Goal: Task Accomplishment & Management: Complete application form

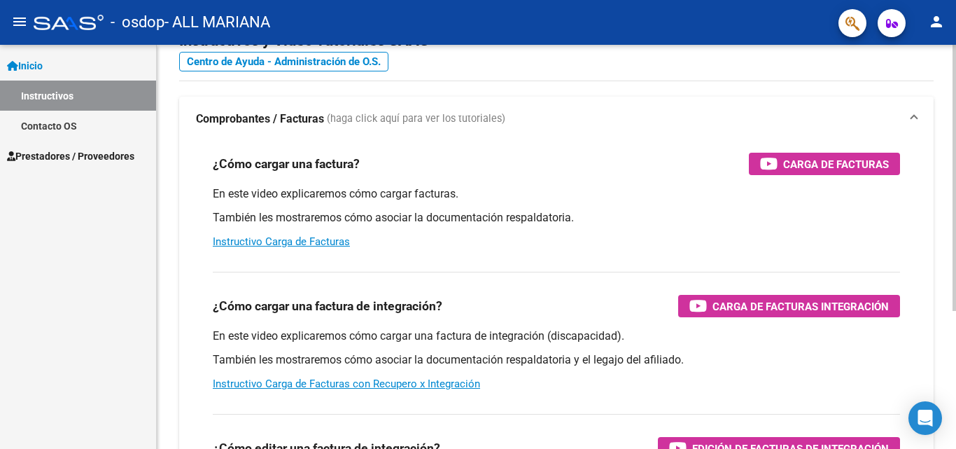
scroll to position [144, 0]
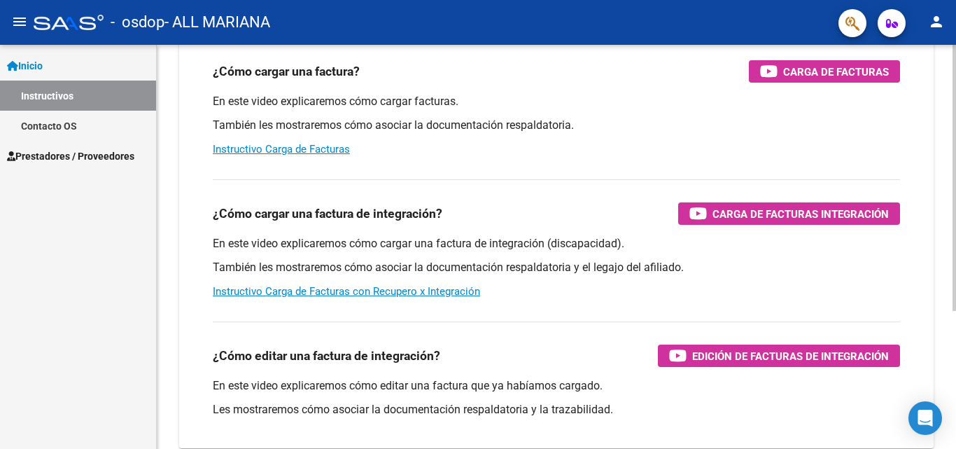
click at [954, 328] on div at bounding box center [955, 272] width 4 height 266
click at [335, 148] on link "Instructivo Carga de Facturas" at bounding box center [281, 149] width 137 height 13
click at [59, 155] on span "Prestadores / Proveedores" at bounding box center [70, 155] width 127 height 15
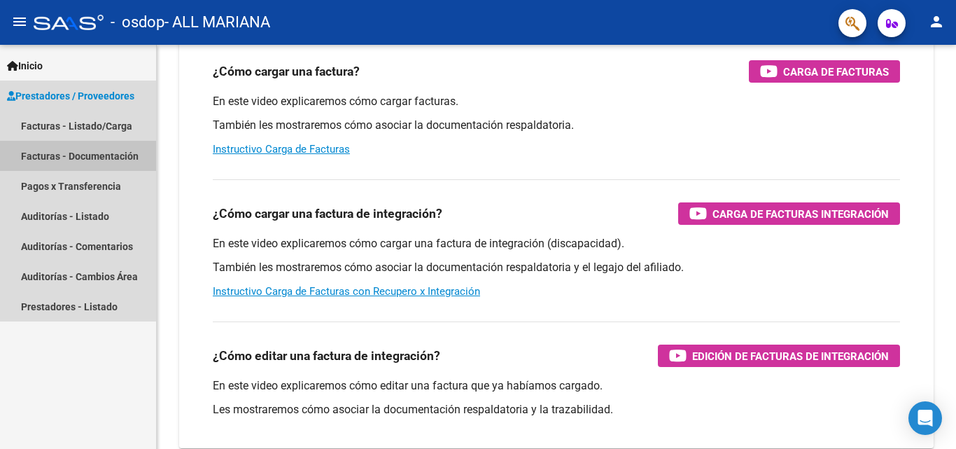
click at [75, 151] on link "Facturas - Documentación" at bounding box center [78, 156] width 156 height 30
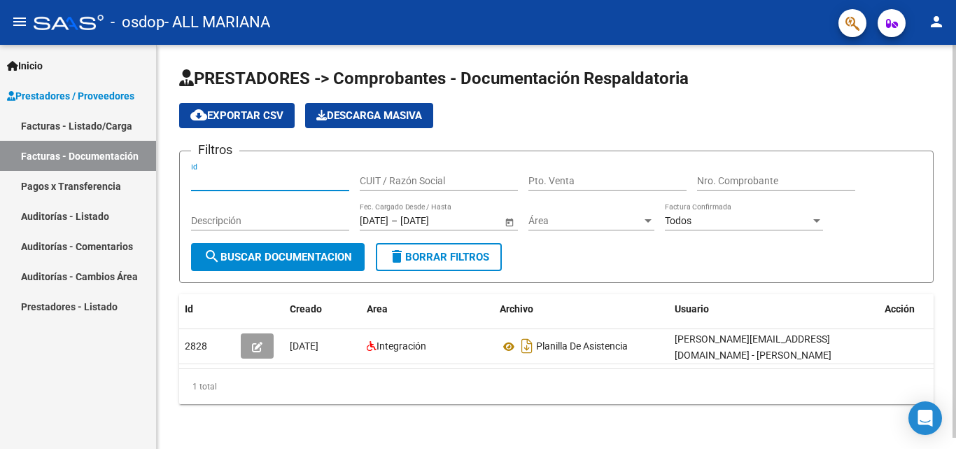
click at [263, 184] on input "Id" at bounding box center [270, 181] width 158 height 12
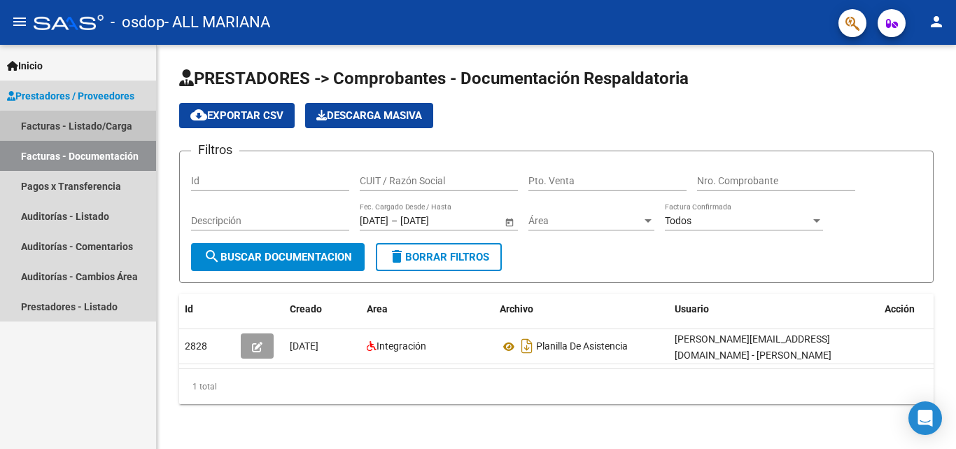
click at [90, 130] on link "Facturas - Listado/Carga" at bounding box center [78, 126] width 156 height 30
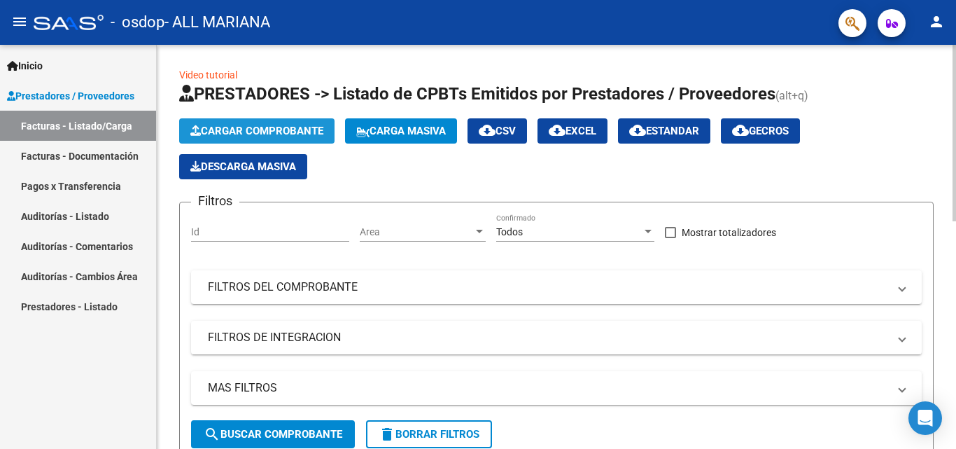
click at [305, 128] on span "Cargar Comprobante" at bounding box center [256, 131] width 133 height 13
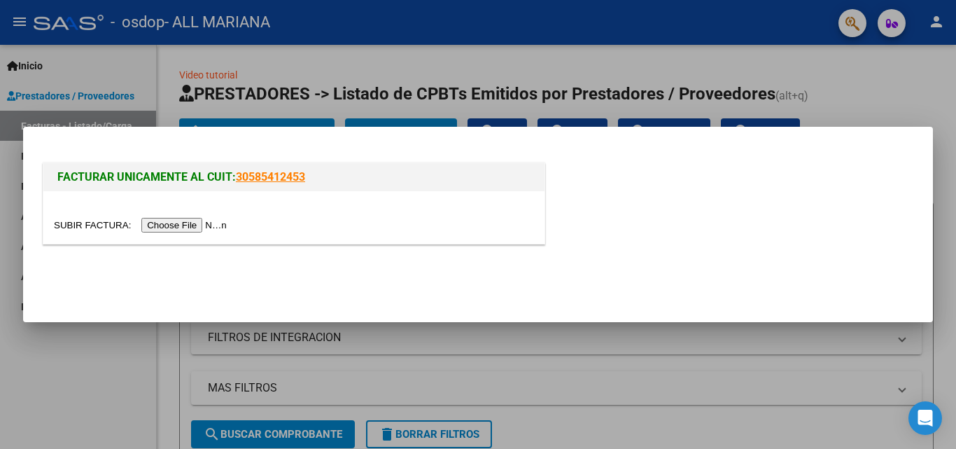
click at [207, 228] on input "file" at bounding box center [142, 225] width 177 height 15
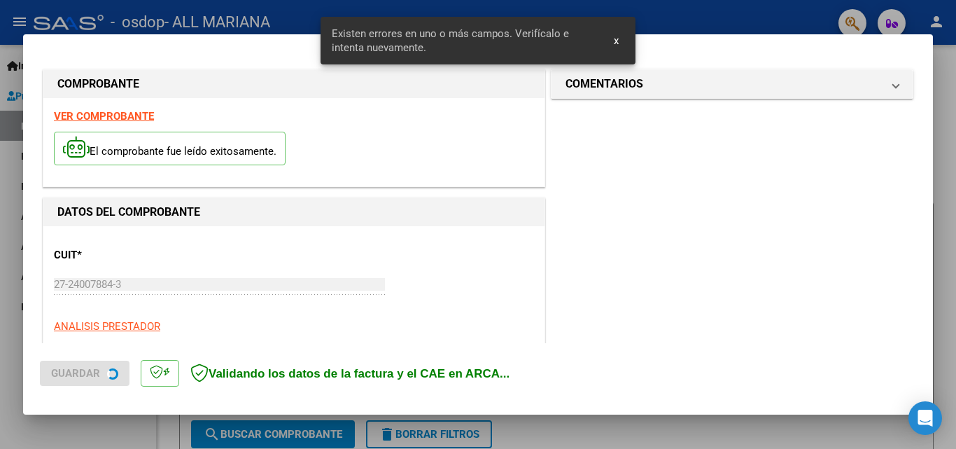
scroll to position [342, 0]
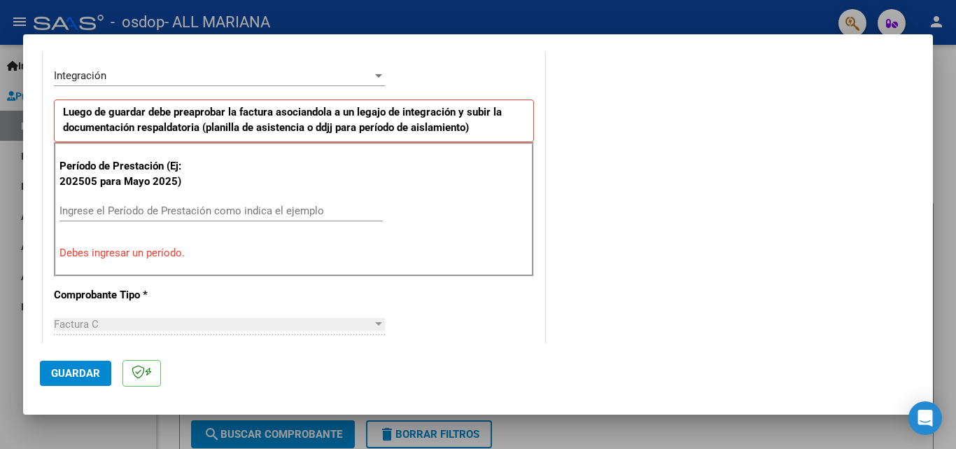
click at [179, 208] on input "Ingrese el Período de Prestación como indica el ejemplo" at bounding box center [221, 210] width 323 height 13
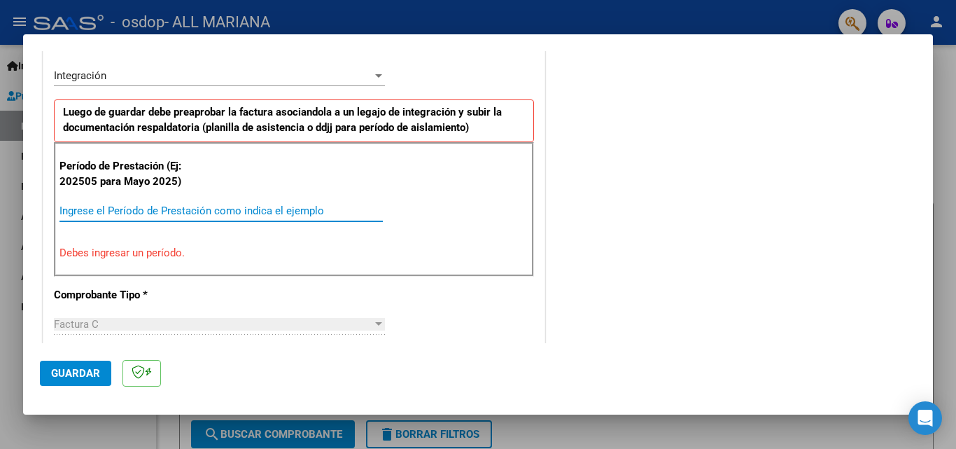
click at [163, 216] on input "Ingrese el Período de Prestación como indica el ejemplo" at bounding box center [221, 210] width 323 height 13
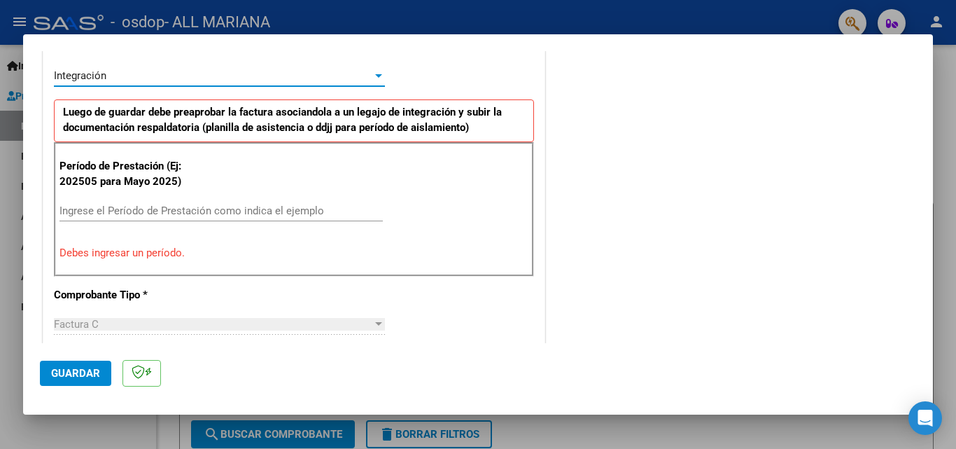
click at [243, 75] on div "Integración" at bounding box center [213, 75] width 319 height 13
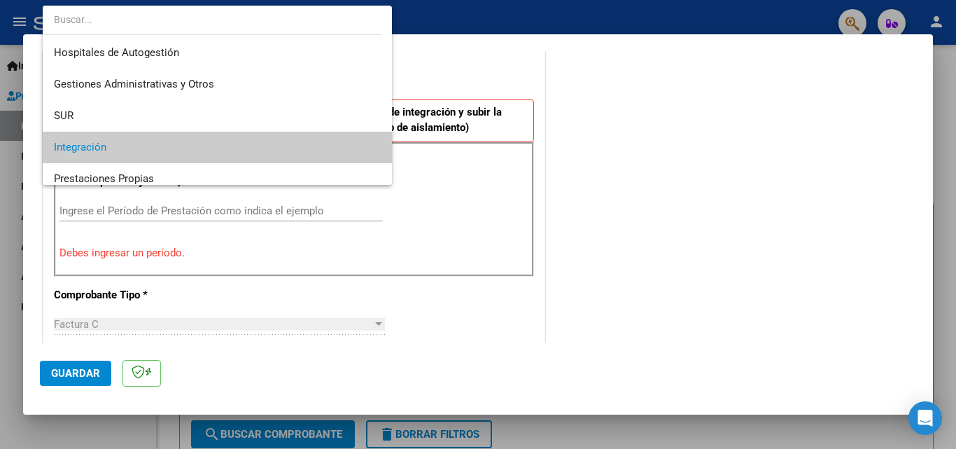
scroll to position [72, 0]
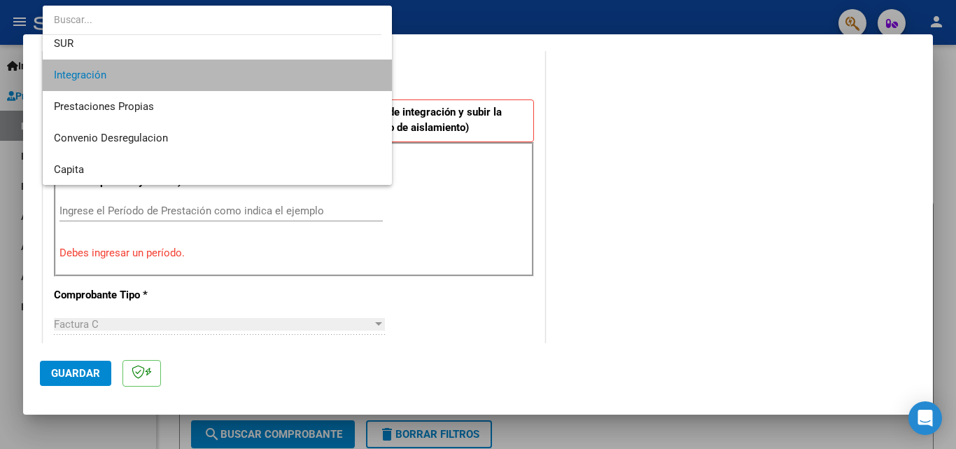
click at [243, 75] on span "Integración" at bounding box center [217, 76] width 327 height 32
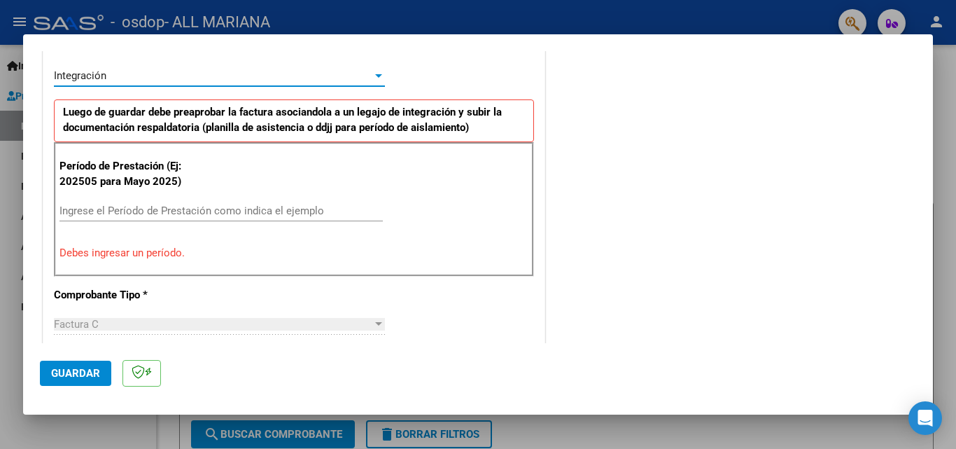
click at [295, 69] on div "Integración" at bounding box center [213, 75] width 319 height 13
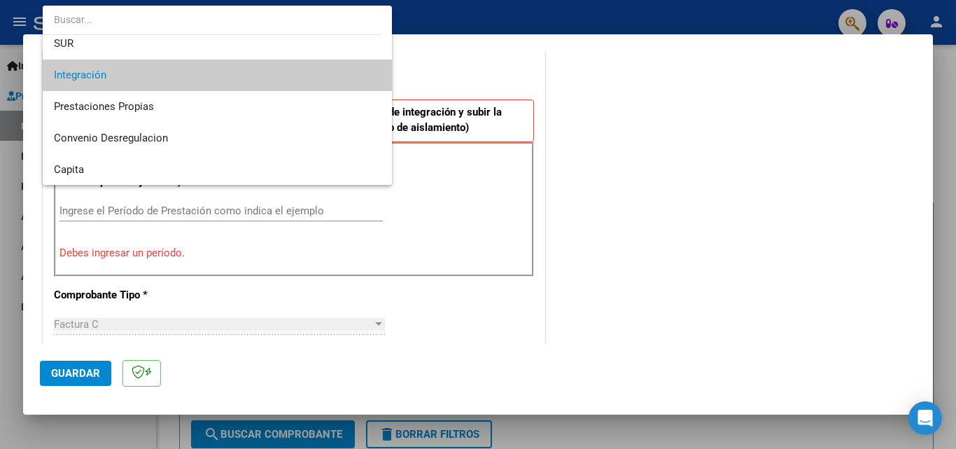
scroll to position [104, 0]
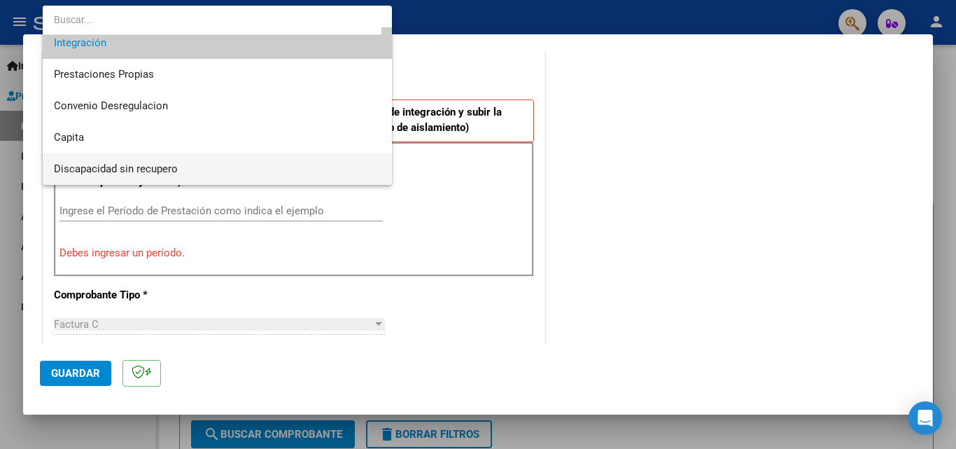
click at [182, 166] on span "Discapacidad sin recupero" at bounding box center [217, 169] width 327 height 32
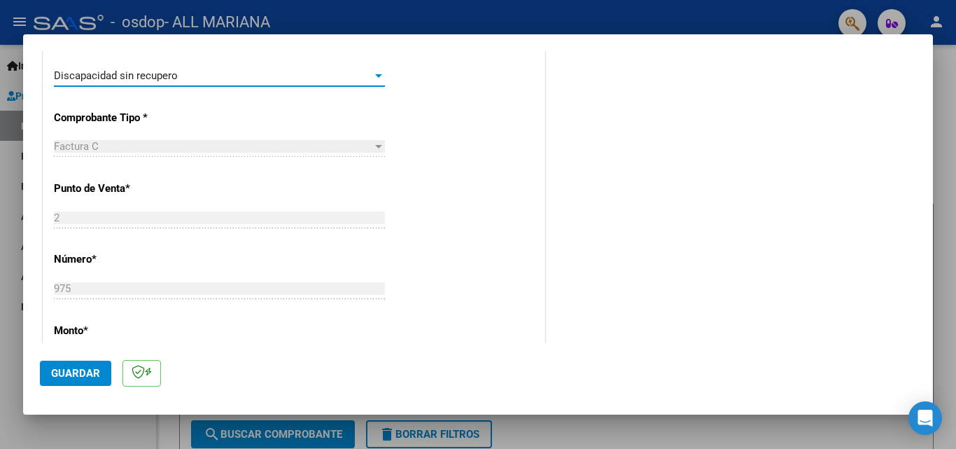
scroll to position [102, 0]
click at [88, 372] on span "Guardar" at bounding box center [75, 373] width 49 height 13
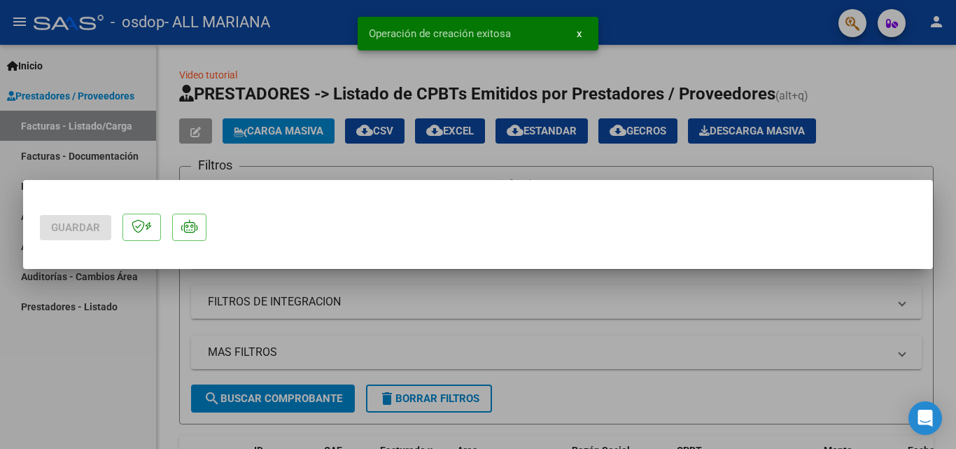
scroll to position [0, 0]
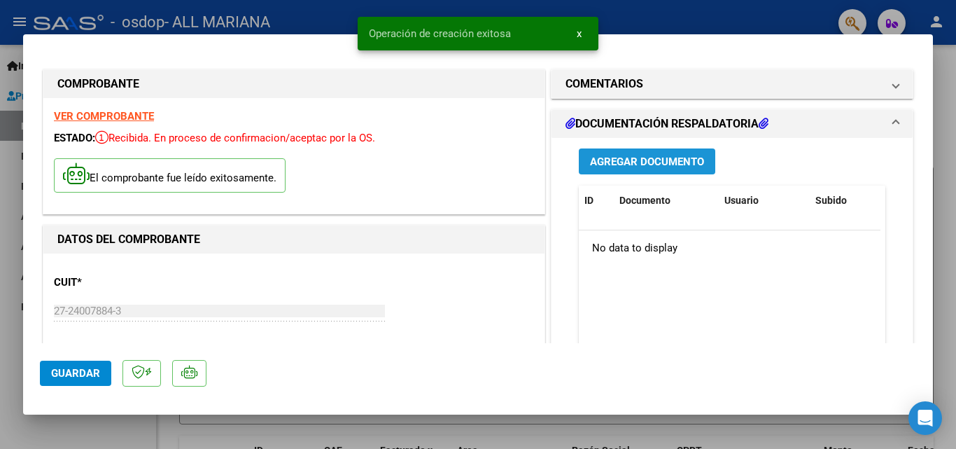
click at [636, 162] on span "Agregar Documento" at bounding box center [647, 161] width 114 height 13
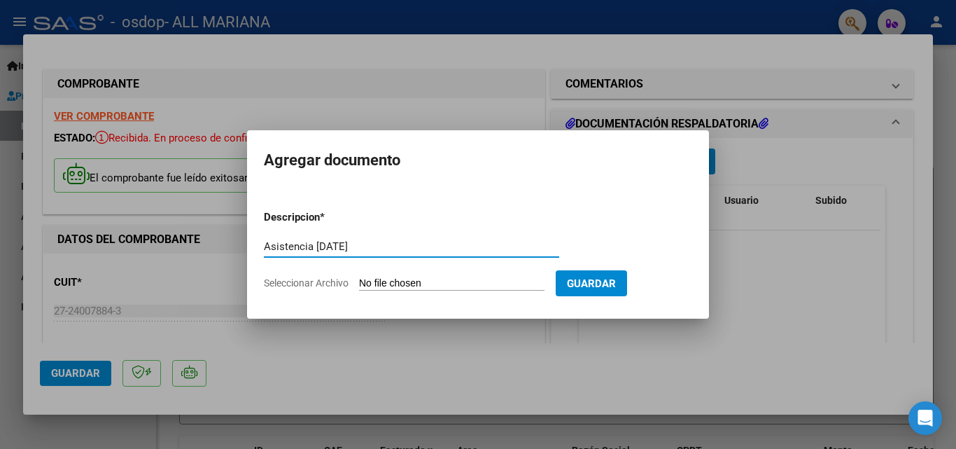
type input "Asistencia [DATE]"
click at [612, 278] on span "Guardar" at bounding box center [591, 283] width 49 height 13
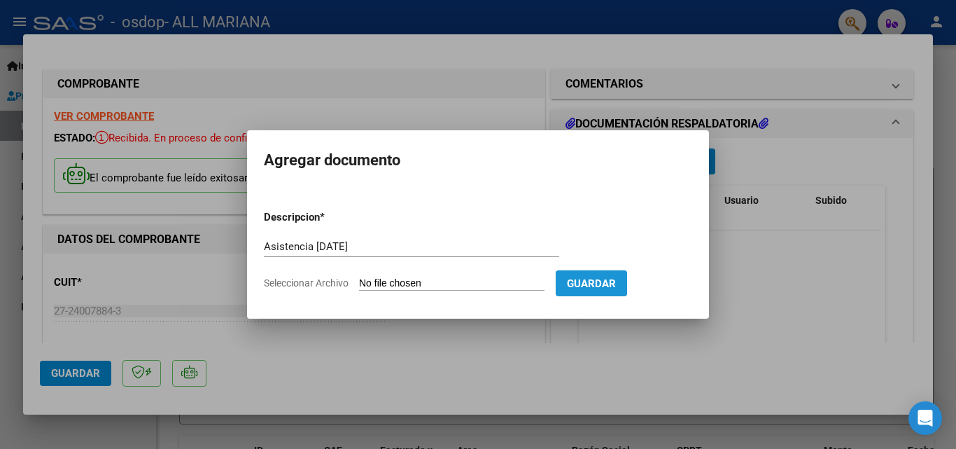
click at [611, 281] on span "Guardar" at bounding box center [591, 283] width 49 height 13
click at [419, 280] on input "Seleccionar Archivo" at bounding box center [452, 283] width 186 height 13
type input "C:\fakepath\WhatsApp Image [DATE] 21.49.54.jpeg"
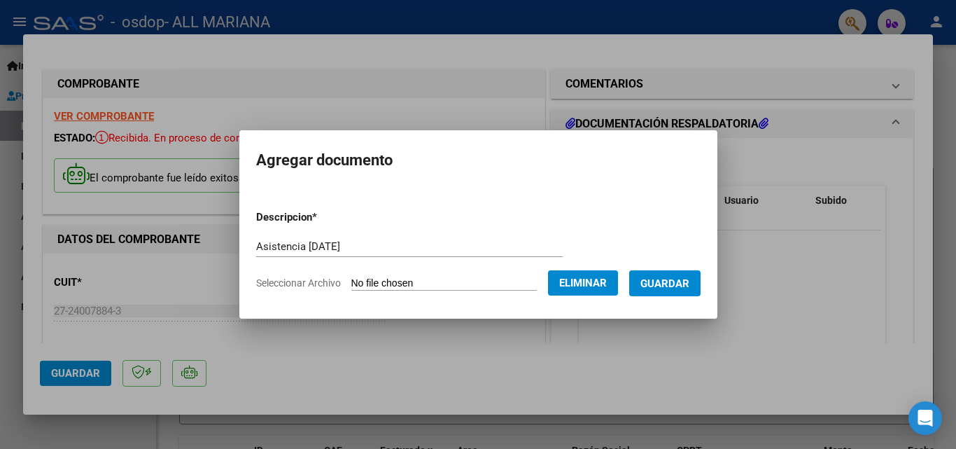
click at [679, 288] on span "Guardar" at bounding box center [665, 283] width 49 height 13
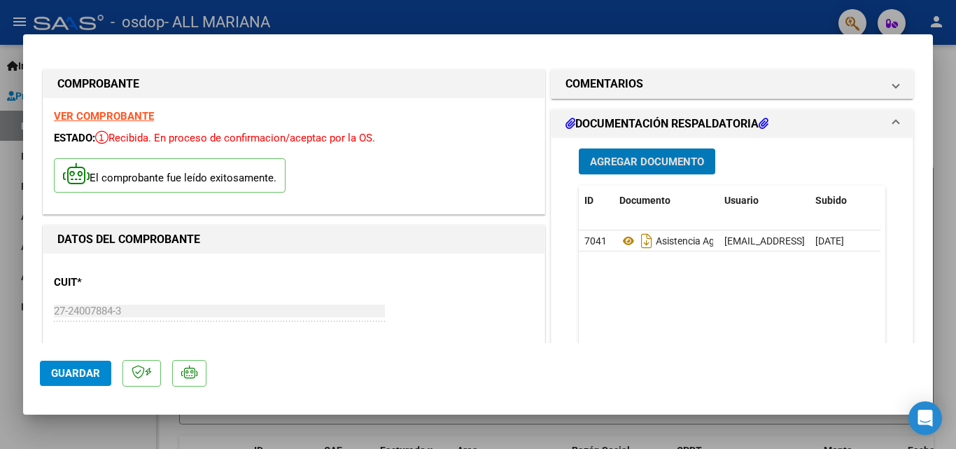
click at [54, 375] on span "Guardar" at bounding box center [75, 373] width 49 height 13
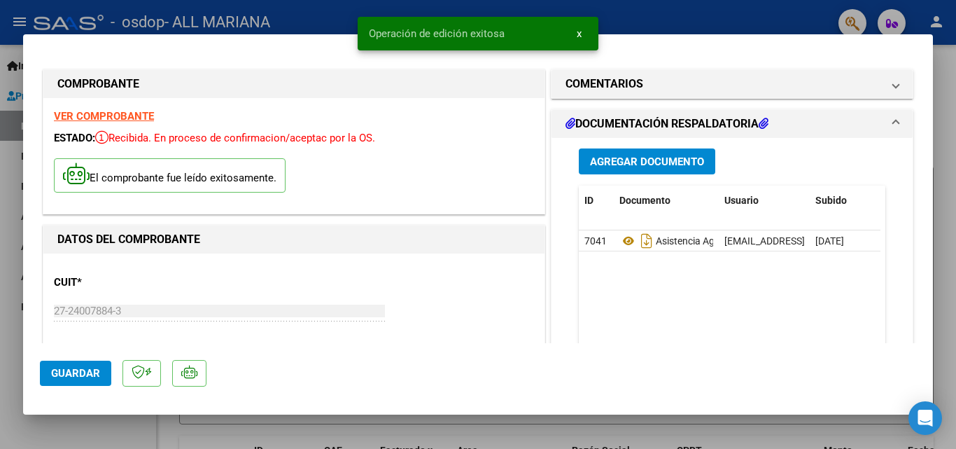
click at [582, 32] on button "x" at bounding box center [579, 33] width 27 height 25
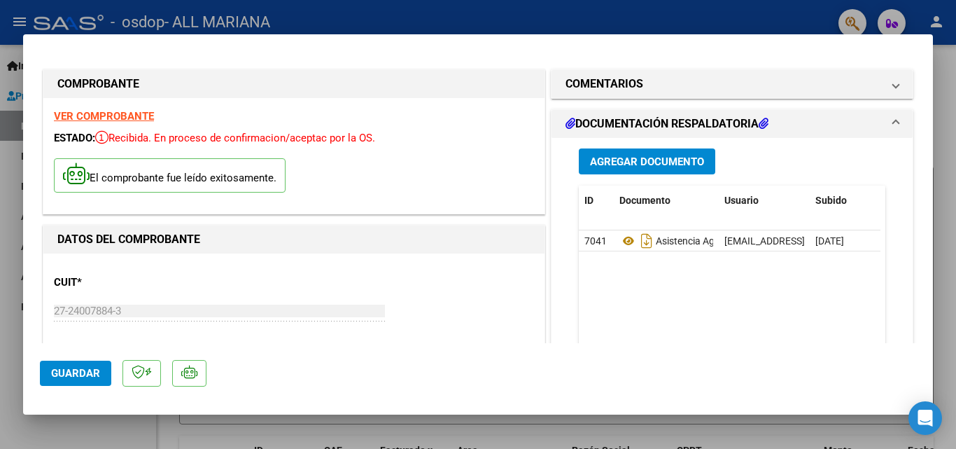
click at [853, 20] on div at bounding box center [478, 224] width 956 height 449
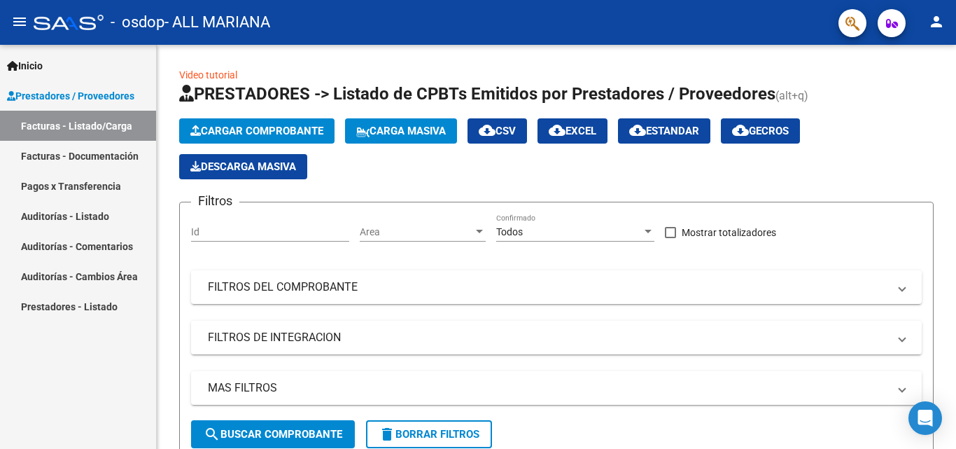
click at [72, 303] on link "Prestadores - Listado" at bounding box center [78, 306] width 156 height 30
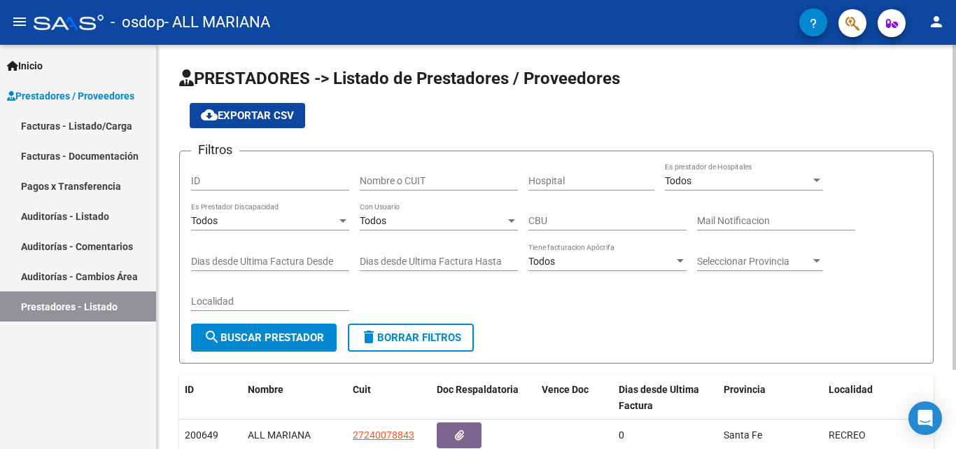
scroll to position [99, 0]
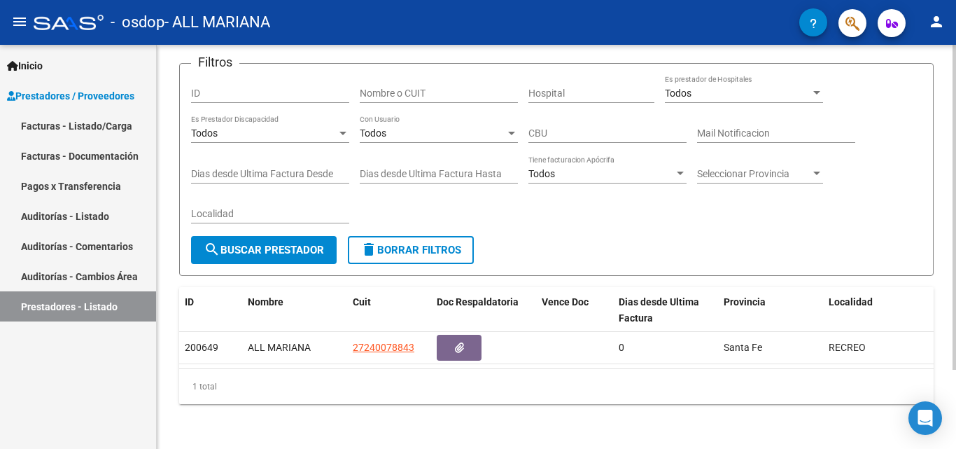
click at [948, 312] on div "PRESTADORES -> Listado de Prestadores / Proveedores cloud_download Exportar CSV…" at bounding box center [558, 202] width 803 height 491
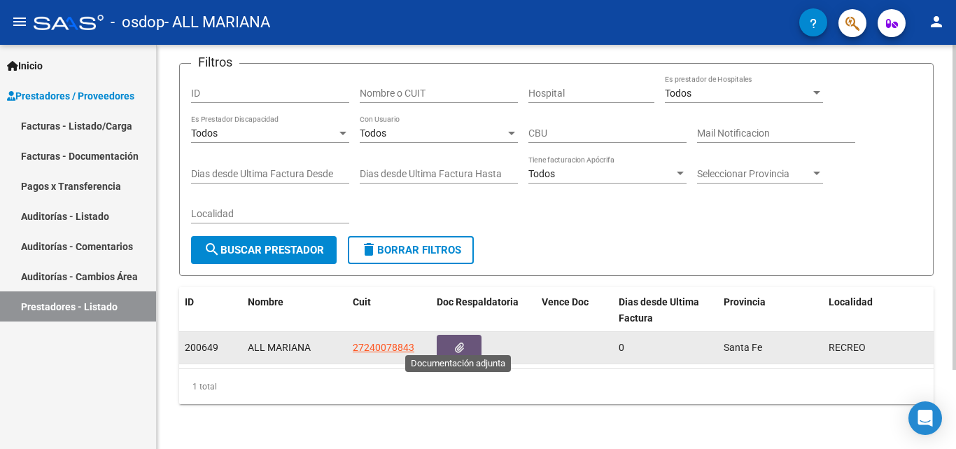
click at [448, 336] on button "button" at bounding box center [459, 348] width 45 height 26
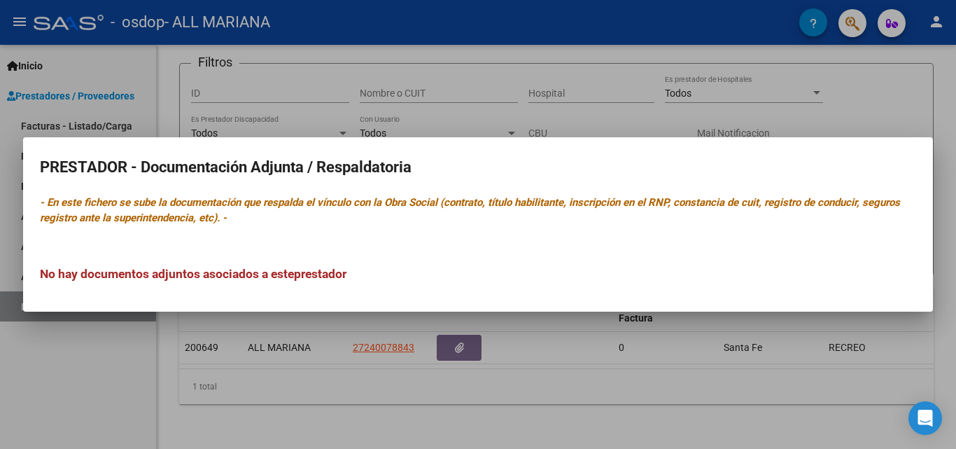
click at [115, 69] on div at bounding box center [478, 224] width 956 height 449
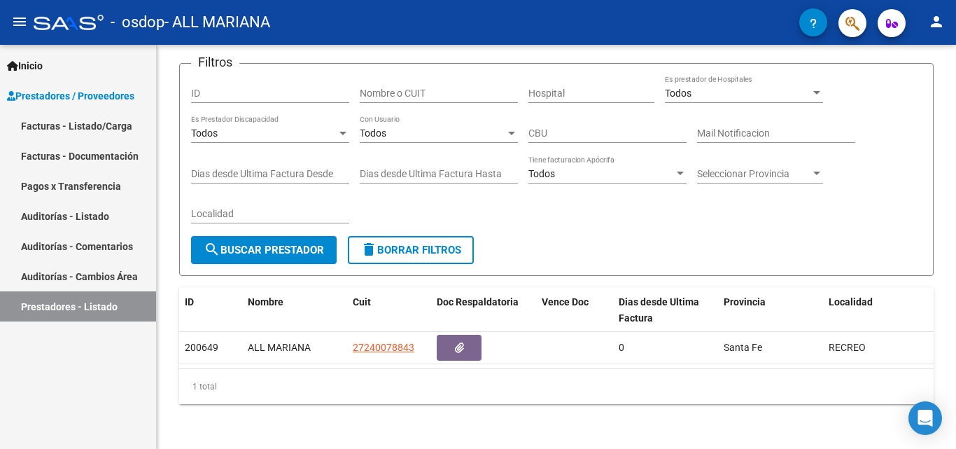
click at [95, 182] on link "Pagos x Transferencia" at bounding box center [78, 186] width 156 height 30
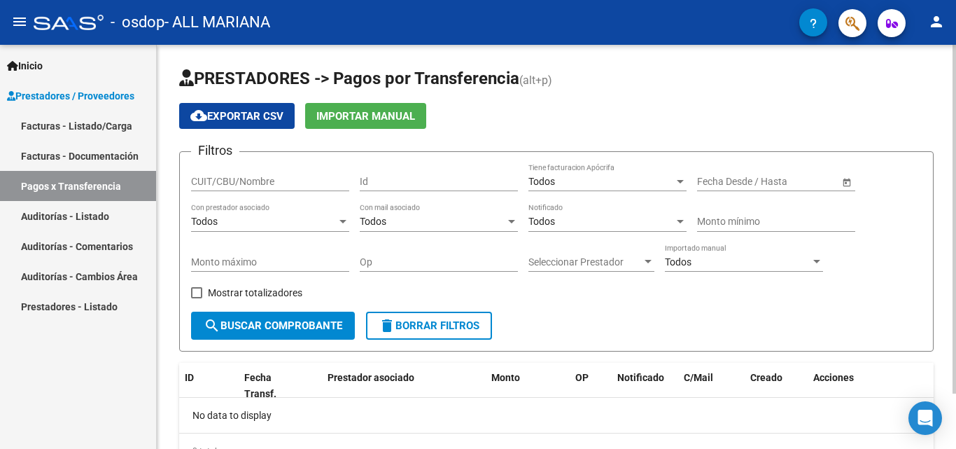
click at [717, 185] on input "text" at bounding box center [722, 182] width 51 height 12
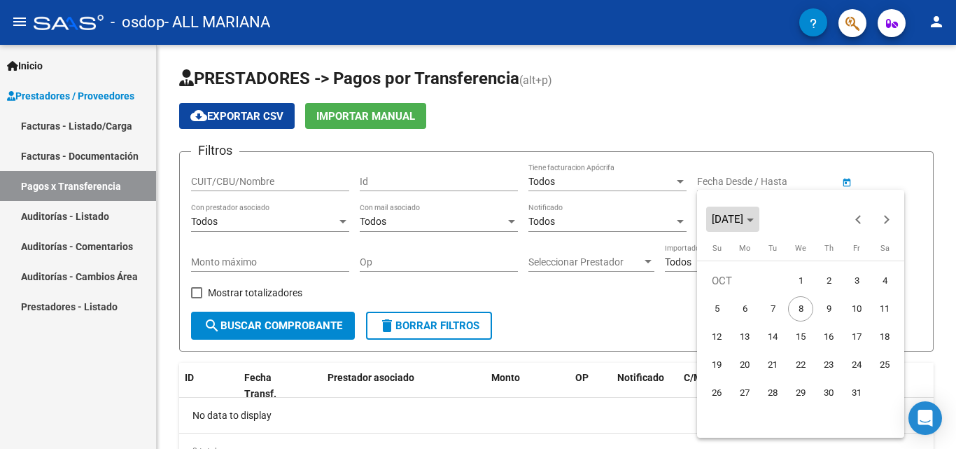
click at [743, 219] on span "[DATE]" at bounding box center [728, 219] width 32 height 13
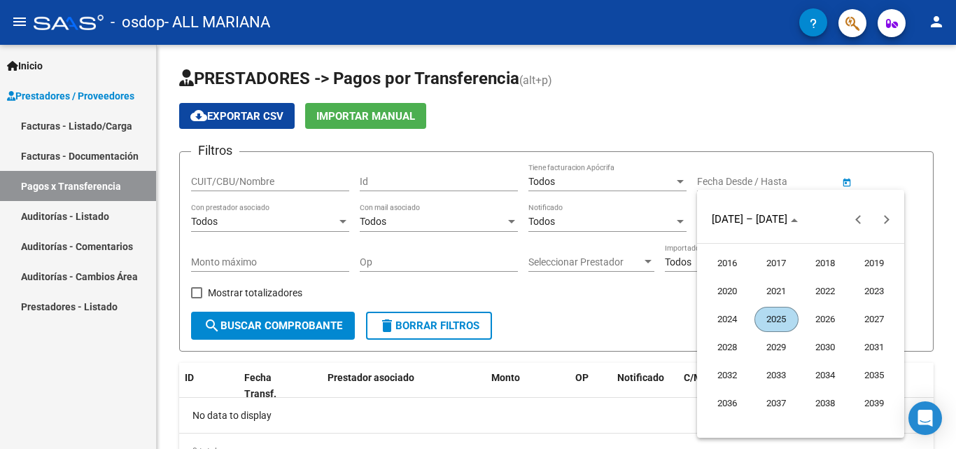
click at [767, 317] on span "2025" at bounding box center [777, 319] width 44 height 25
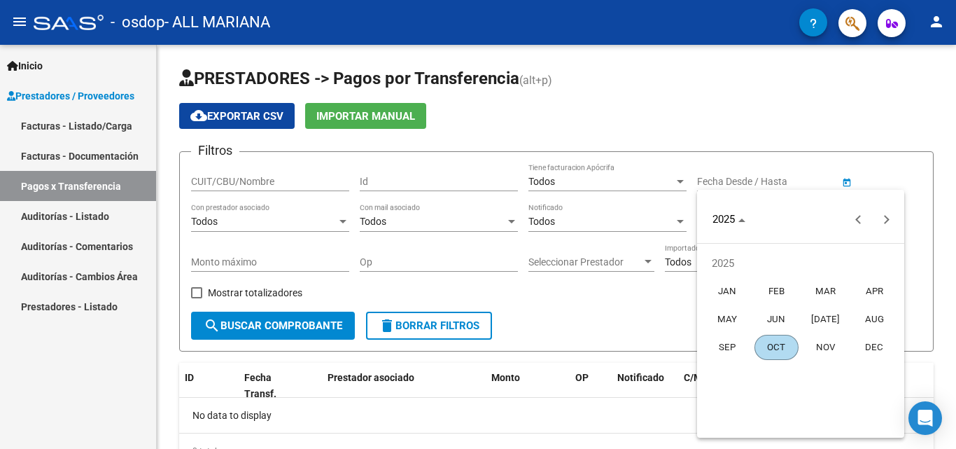
click at [826, 321] on span "[DATE]" at bounding box center [826, 319] width 44 height 25
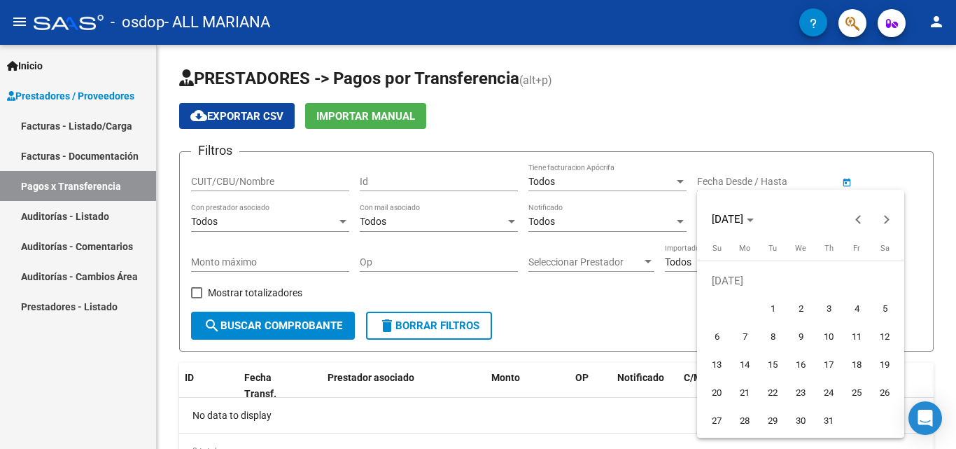
click at [809, 310] on span "2" at bounding box center [800, 308] width 25 height 25
type input "[DATE]"
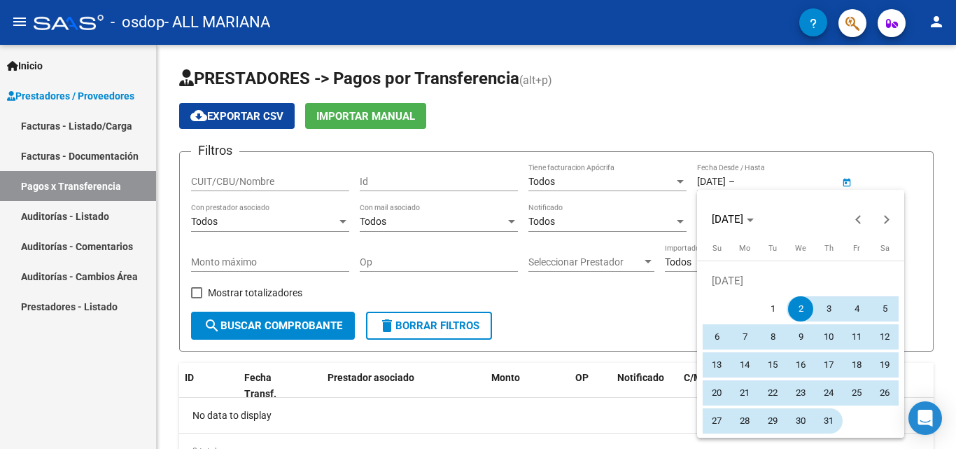
click at [822, 413] on span "31" at bounding box center [828, 420] width 25 height 25
type input "[DATE]"
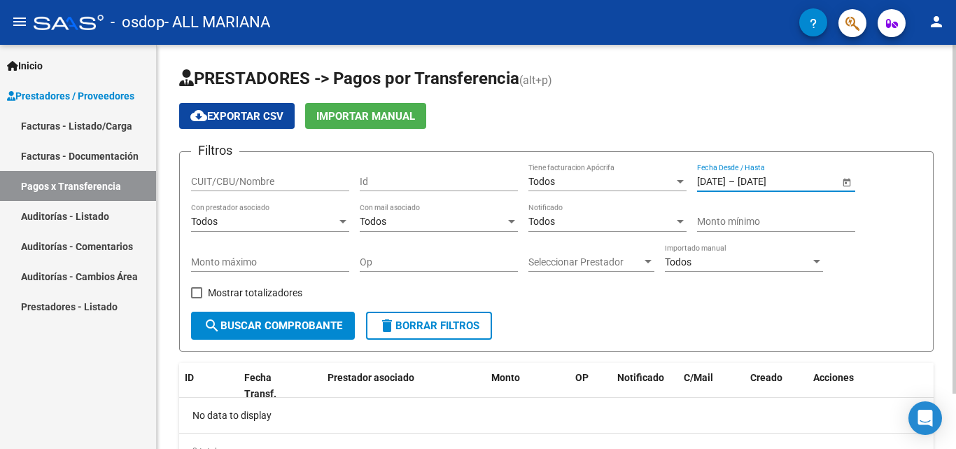
click at [340, 327] on span "search Buscar Comprobante" at bounding box center [273, 325] width 139 height 13
drag, startPoint x: 951, startPoint y: 200, endPoint x: 951, endPoint y: 245, distance: 45.5
click at [951, 245] on div "PRESTADORES -> Pagos por Transferencia (alt+p) cloud_download Exportar CSV Impo…" at bounding box center [556, 279] width 799 height 468
click at [85, 153] on link "Facturas - Documentación" at bounding box center [78, 156] width 156 height 30
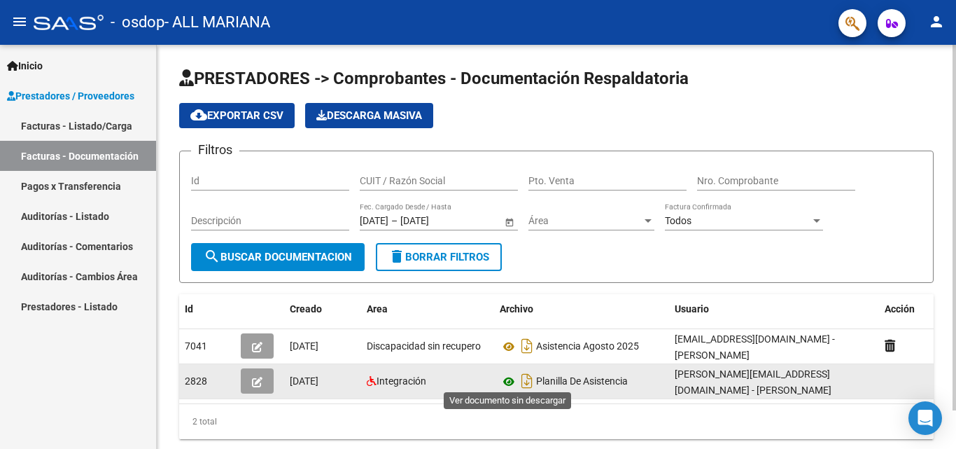
click at [506, 379] on icon at bounding box center [509, 381] width 18 height 17
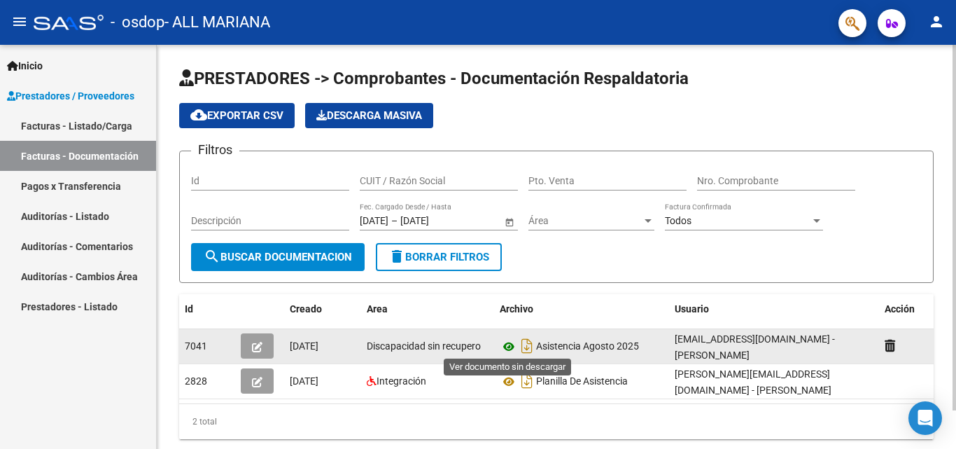
click at [512, 344] on icon at bounding box center [509, 346] width 18 height 17
click at [260, 349] on icon "button" at bounding box center [257, 347] width 11 height 11
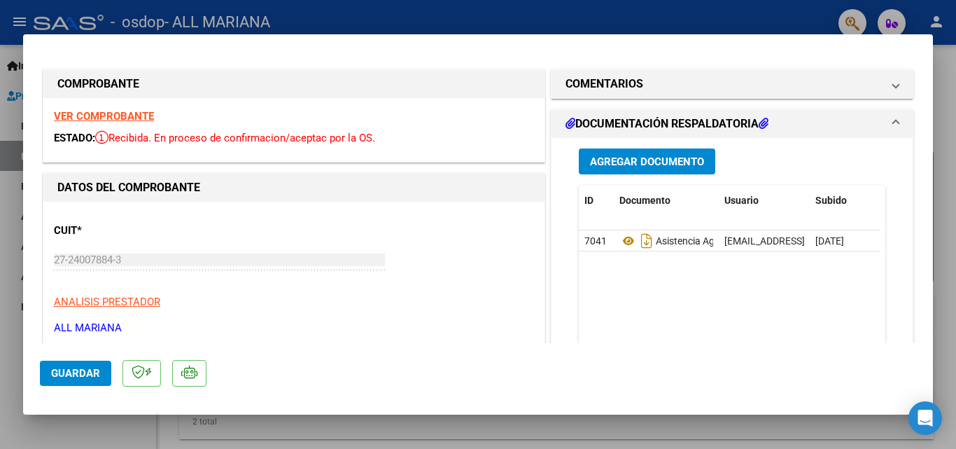
click at [13, 15] on div at bounding box center [478, 224] width 956 height 449
type input "$ 0,00"
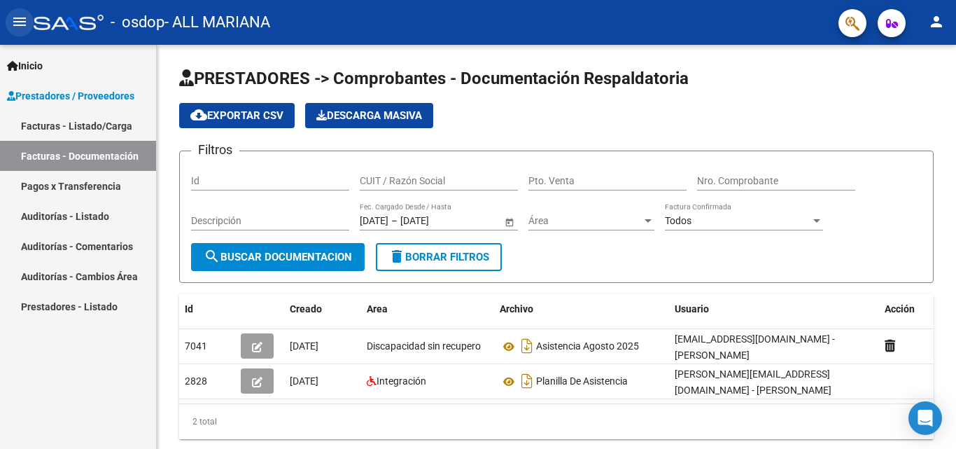
click at [16, 13] on button "menu" at bounding box center [20, 22] width 28 height 28
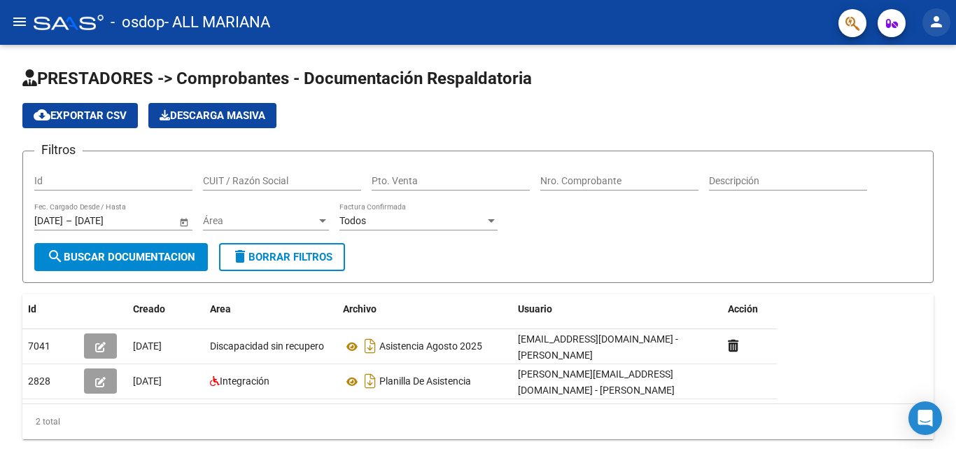
click at [939, 19] on mat-icon "person" at bounding box center [936, 21] width 17 height 17
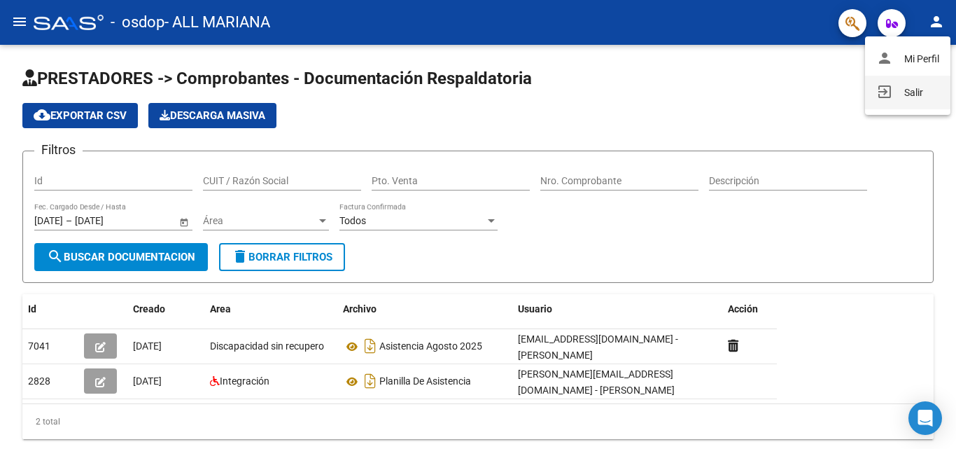
click at [891, 86] on button "exit_to_app Salir" at bounding box center [907, 93] width 85 height 34
